Goal: Navigation & Orientation: Find specific page/section

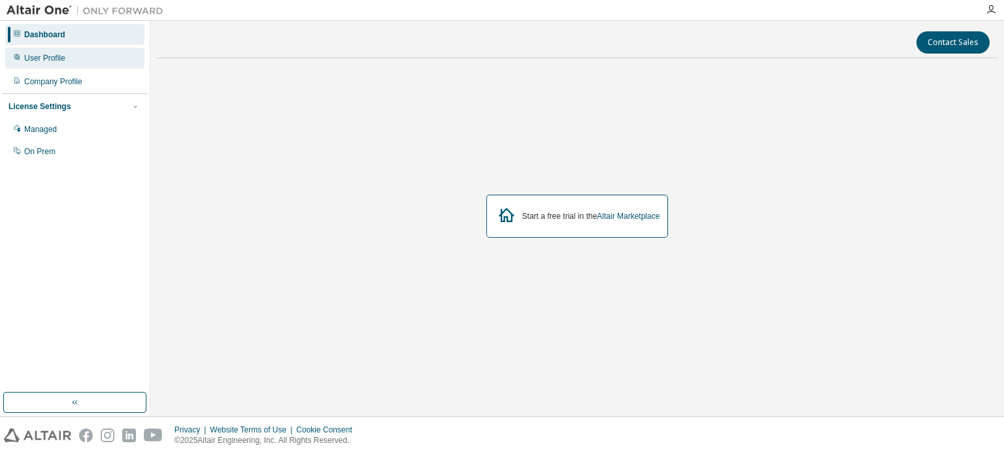
click at [52, 62] on div "User Profile" at bounding box center [44, 58] width 41 height 10
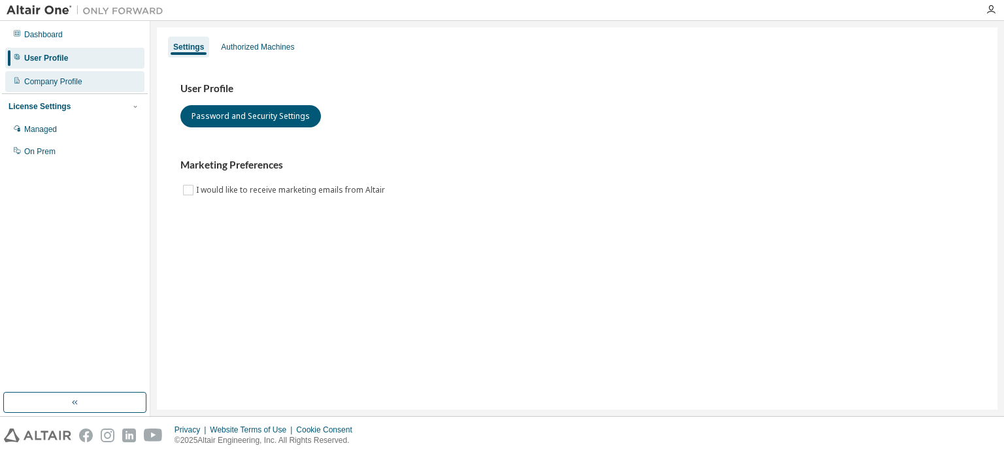
click at [67, 85] on div "Company Profile" at bounding box center [53, 81] width 58 height 10
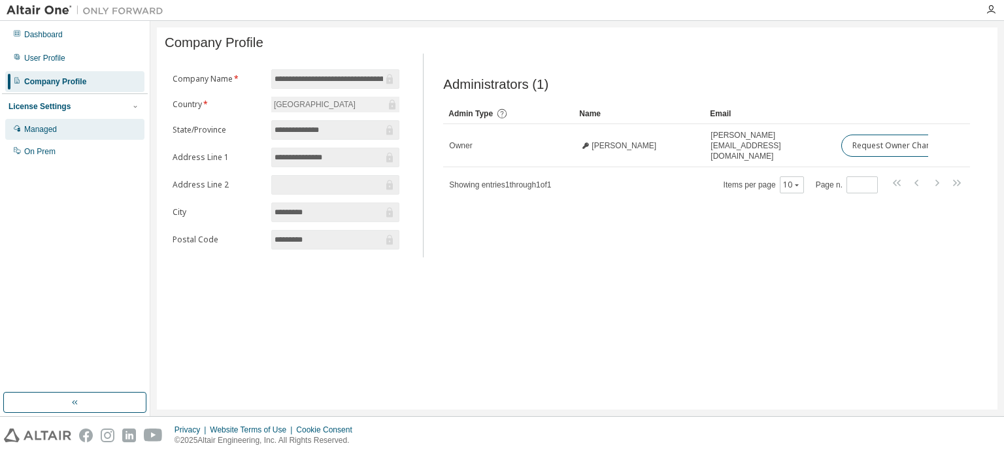
click at [78, 138] on div "Managed" at bounding box center [74, 129] width 139 height 21
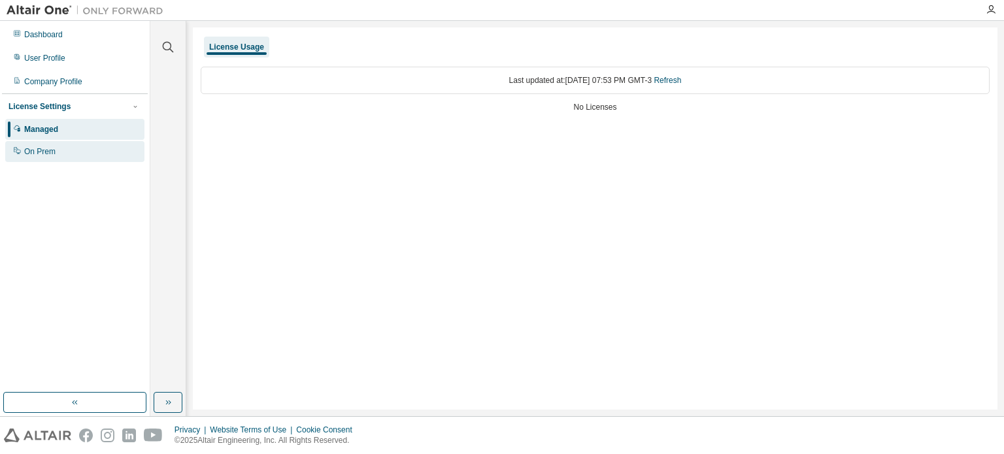
click at [74, 154] on div "On Prem" at bounding box center [74, 151] width 139 height 21
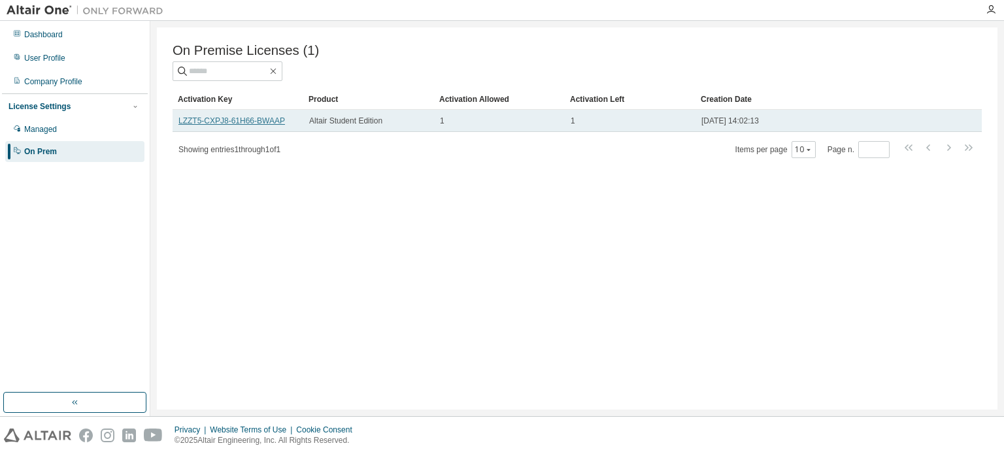
click at [254, 120] on link "LZZT5-CXPJ8-61H66-BWAAP" at bounding box center [231, 120] width 107 height 9
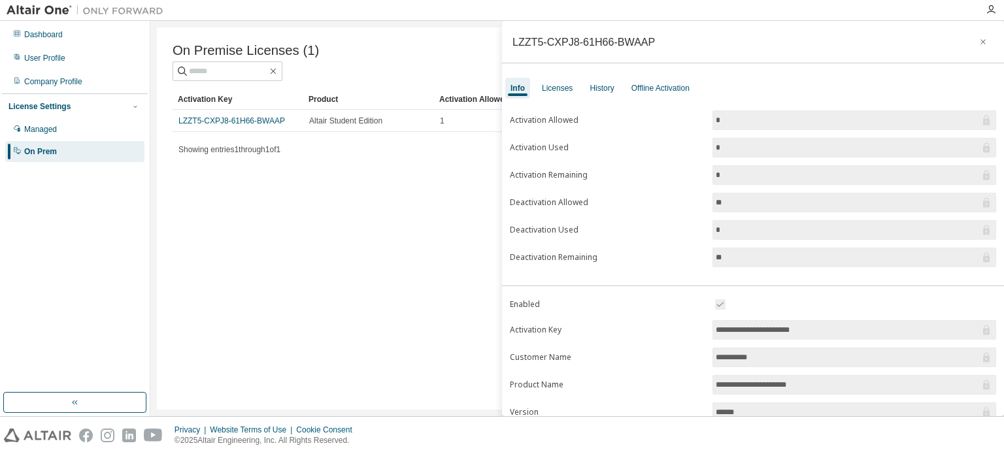
scroll to position [144, 0]
